Goal: Task Accomplishment & Management: Complete application form

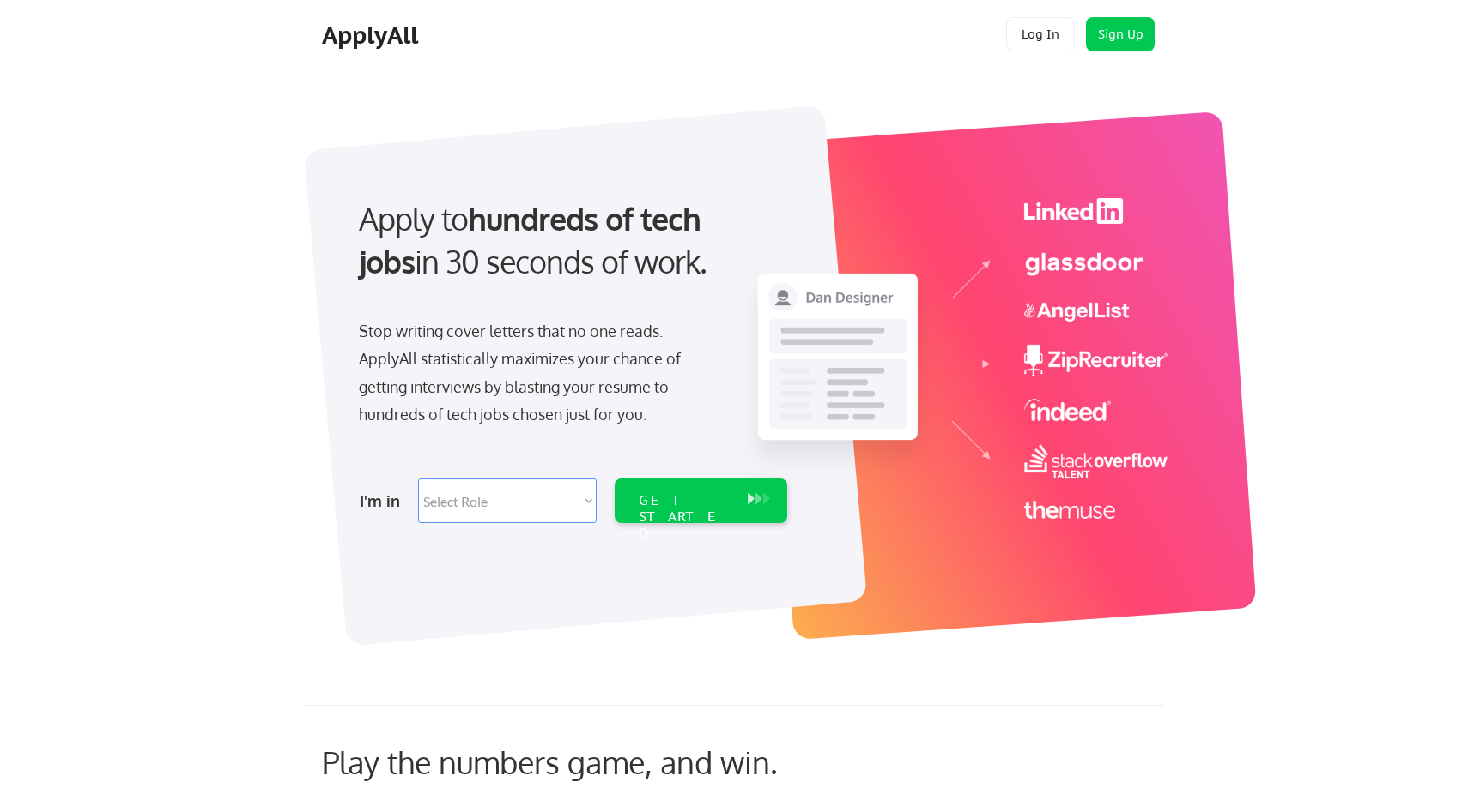
click at [560, 495] on select "Select Role Software Engineering Product Management Customer Success Sales UI/U…" at bounding box center [506, 500] width 178 height 44
select select ""engineering""
click at [418, 478] on select "Select Role Software Engineering Product Management Customer Success Sales UI/U…" at bounding box center [506, 500] width 178 height 44
select select ""engineering""
click at [672, 500] on div "GET STARTED" at bounding box center [683, 518] width 91 height 50
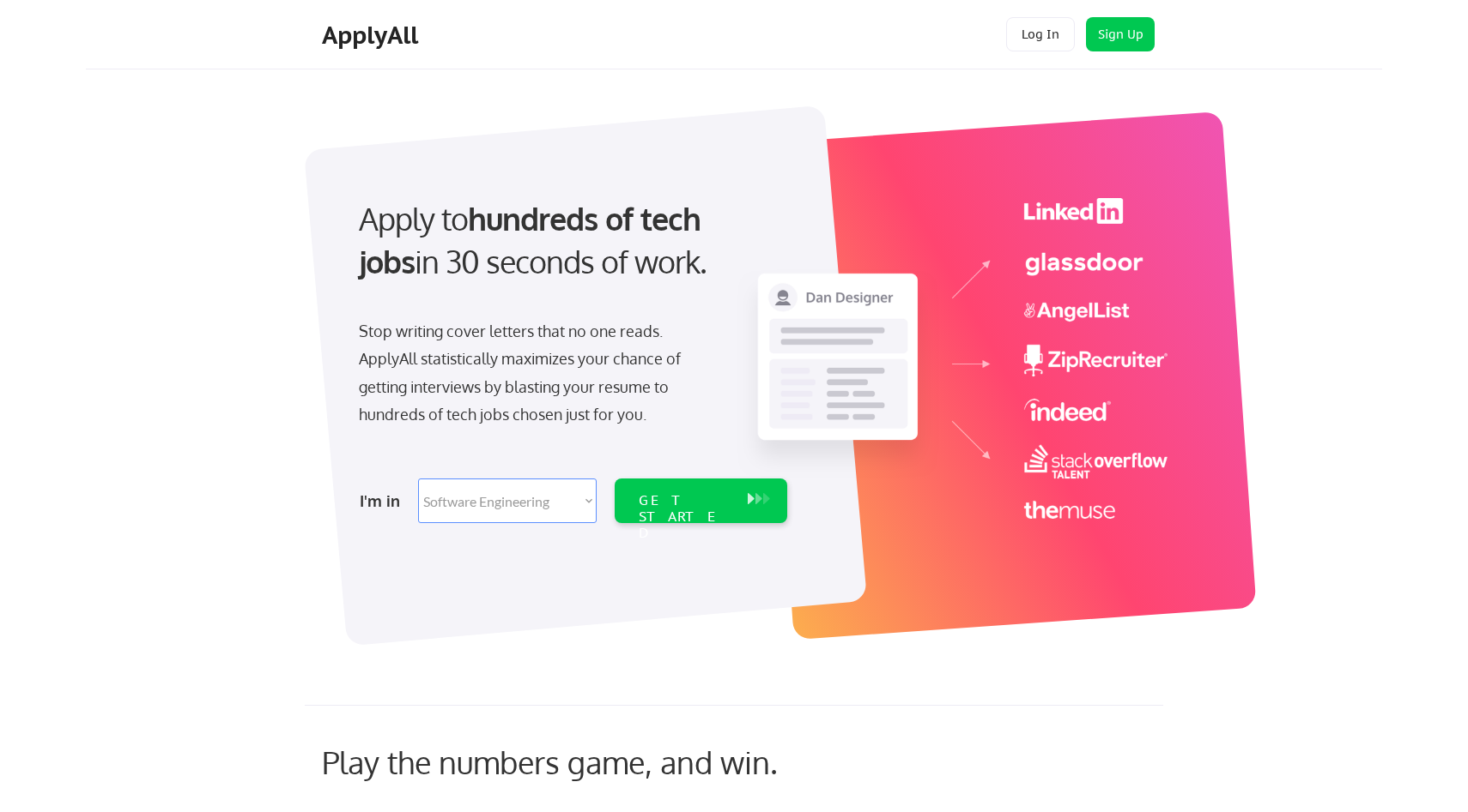
select select ""engineering""
click at [394, 43] on div "ApplyAll" at bounding box center [372, 35] width 101 height 29
click at [393, 36] on div "ApplyAll" at bounding box center [372, 35] width 101 height 29
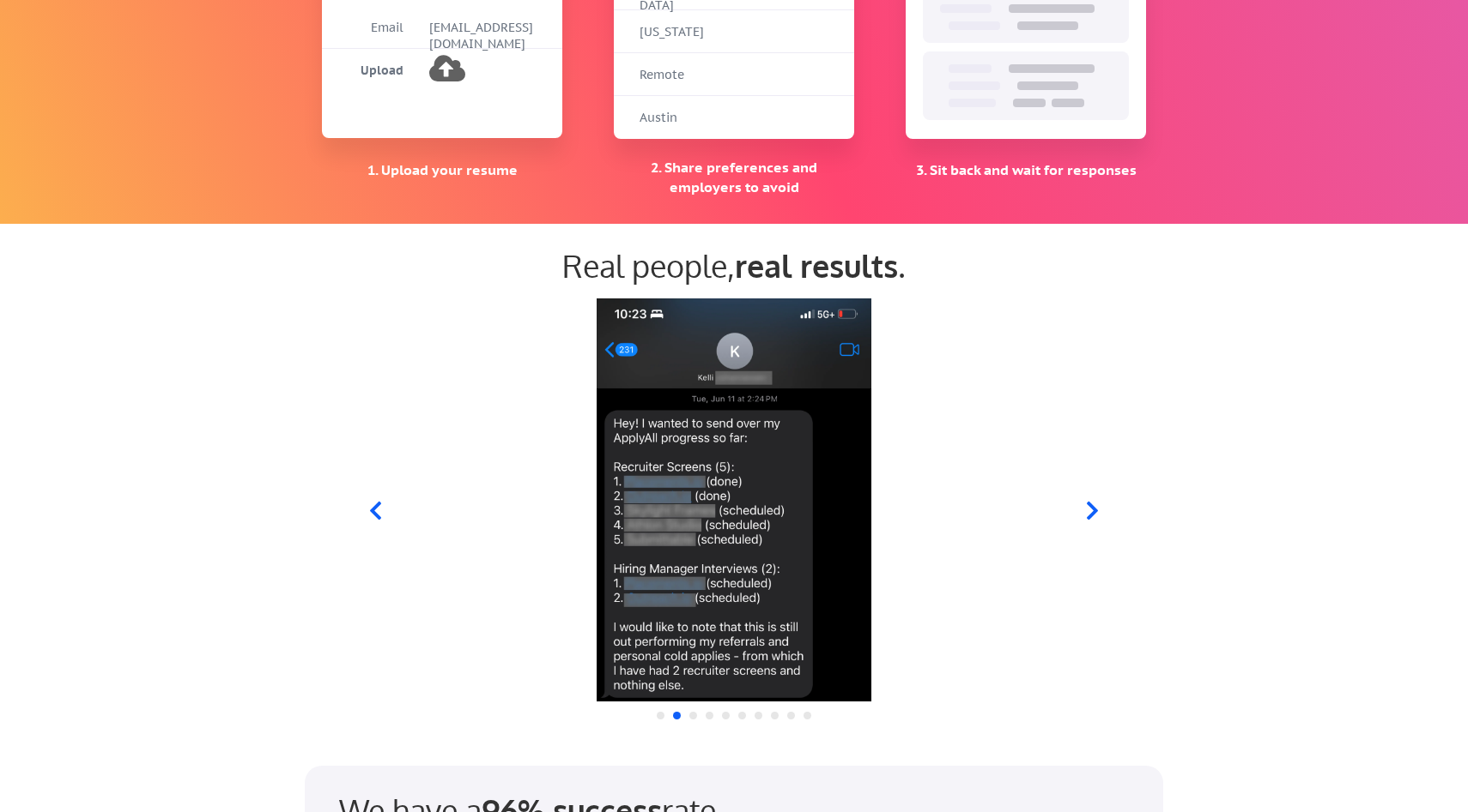
scroll to position [1433, 0]
